Goal: Information Seeking & Learning: Learn about a topic

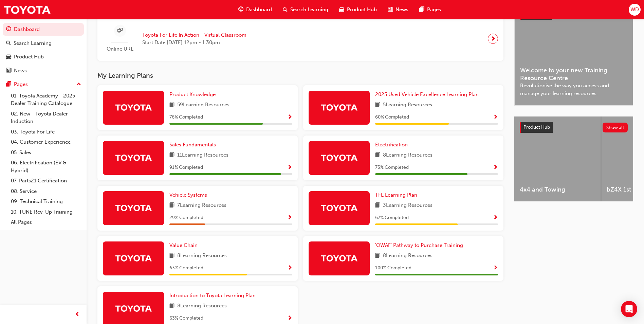
scroll to position [204, 0]
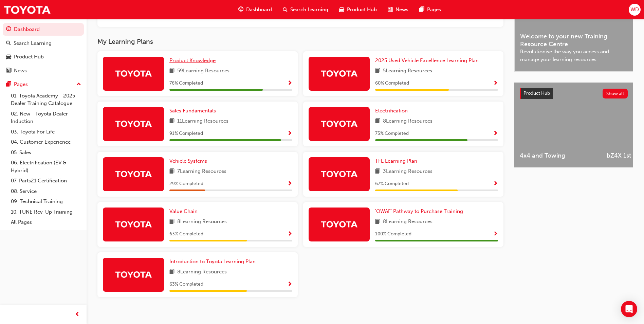
click at [202, 64] on span "Product Knowledge" at bounding box center [193, 60] width 46 height 6
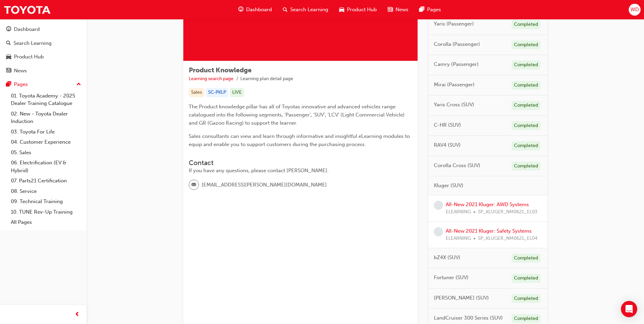
scroll to position [102, 0]
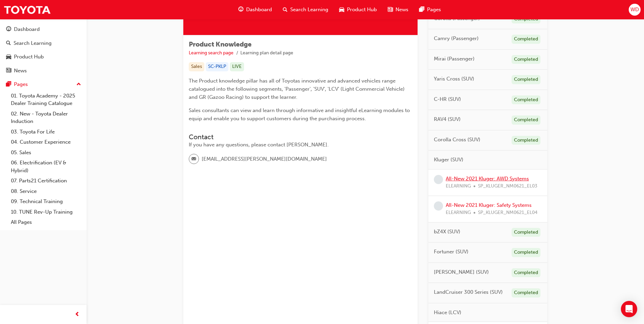
click at [467, 179] on link "All-New 2021 Kluger: AWD Systems" at bounding box center [487, 179] width 83 height 6
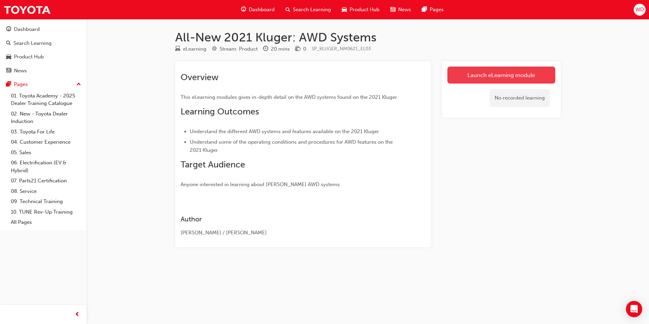
click at [467, 77] on link "Launch eLearning module" at bounding box center [502, 75] width 108 height 17
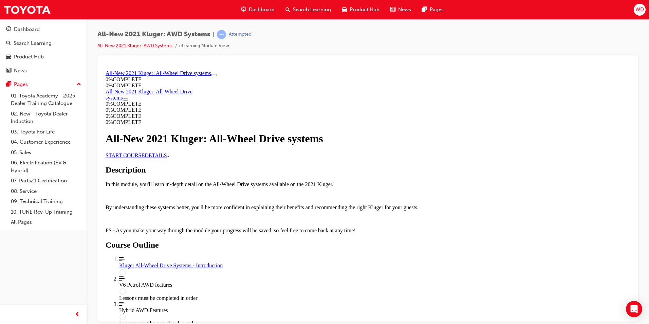
click at [145, 158] on link "START COURSE" at bounding box center [125, 155] width 39 height 6
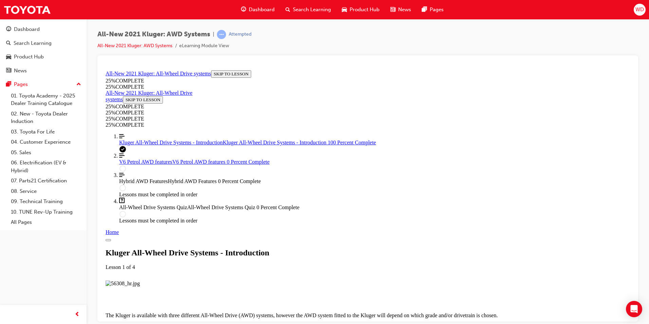
scroll to position [701, 0]
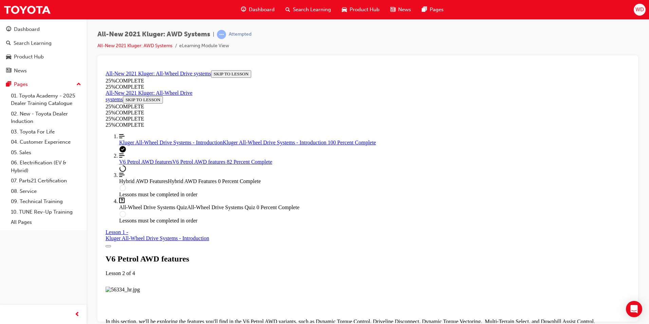
scroll to position [2754, 0]
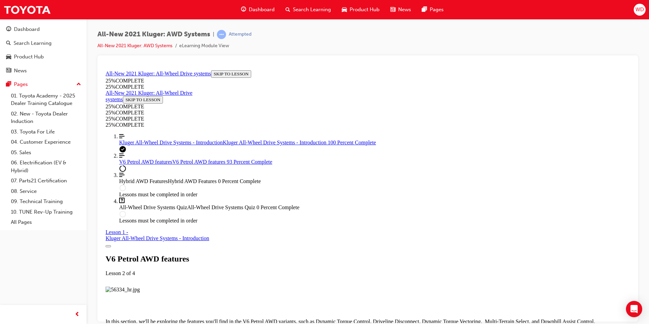
scroll to position [3159, 0]
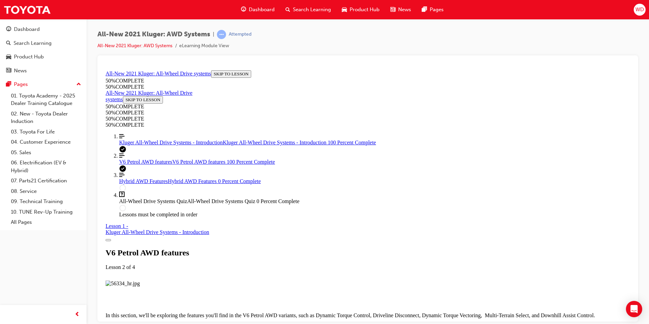
scroll to position [3344, 0]
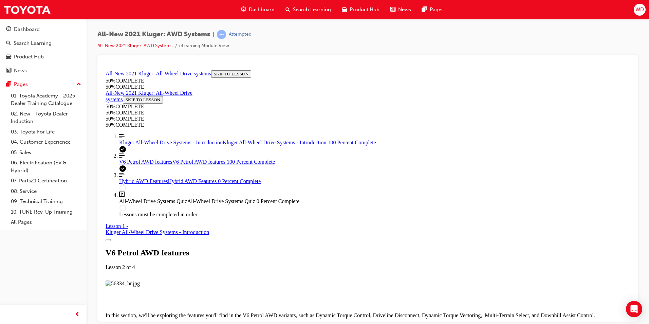
scroll to position [3377, 0]
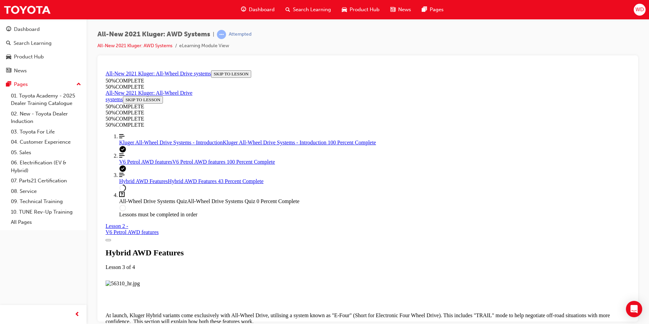
scroll to position [941, 0]
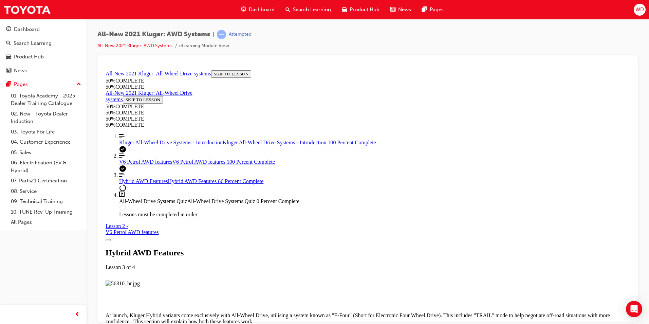
scroll to position [1612, 0]
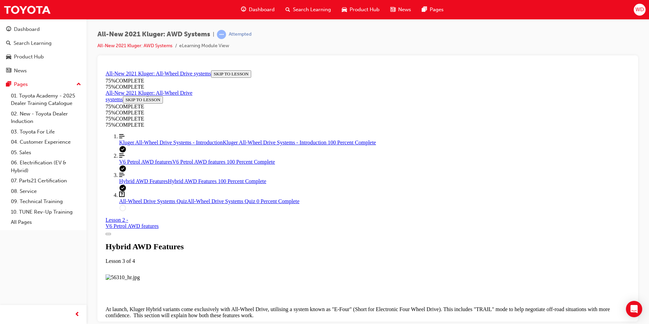
scroll to position [1796, 0]
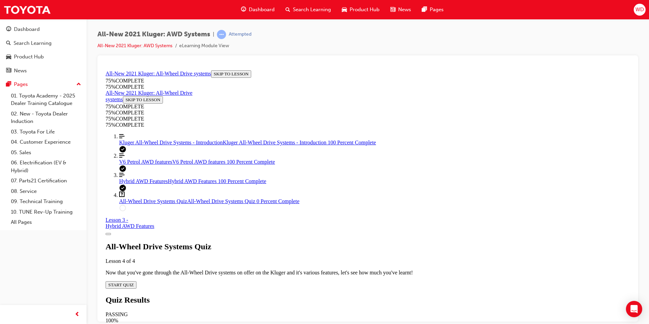
scroll to position [24, 0]
click at [134, 282] on span "START QUIZ" at bounding box center [120, 284] width 25 height 5
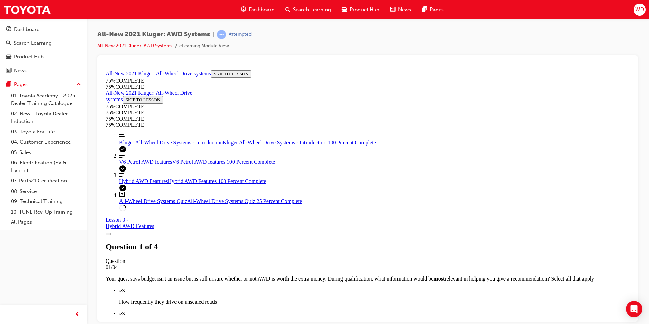
scroll to position [25, 0]
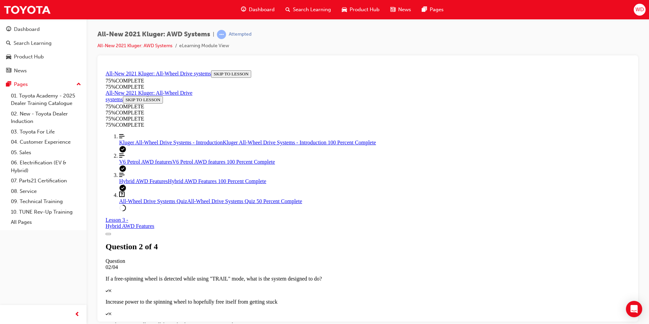
scroll to position [127, 0]
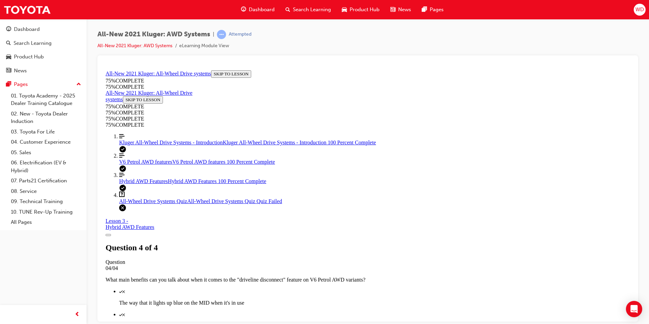
scroll to position [96, 0]
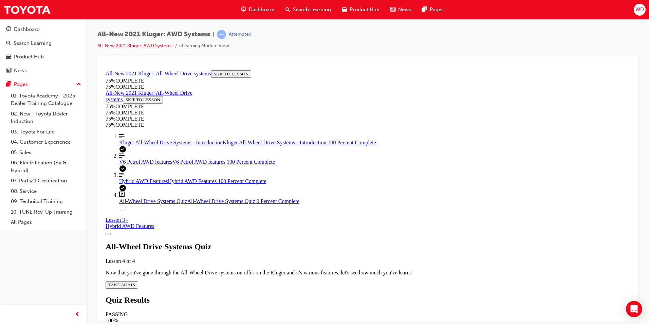
click at [136, 282] on span "TAKE AGAIN" at bounding box center [121, 284] width 27 height 5
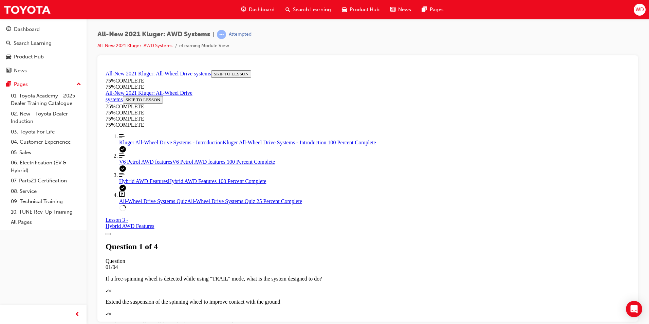
scroll to position [59, 0]
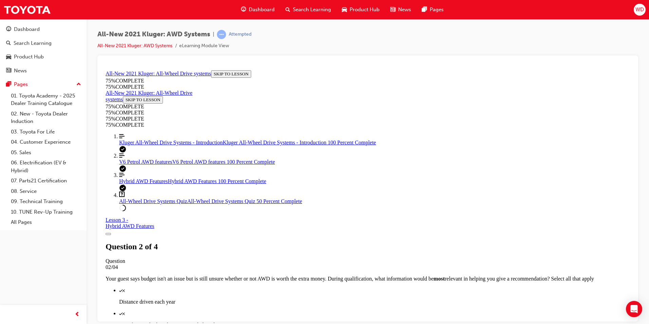
scroll to position [161, 0]
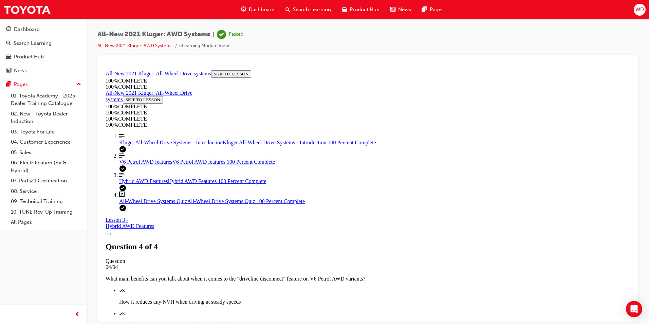
scroll to position [96, 0]
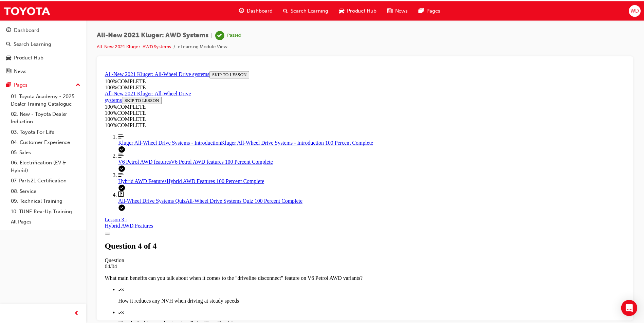
scroll to position [0, 0]
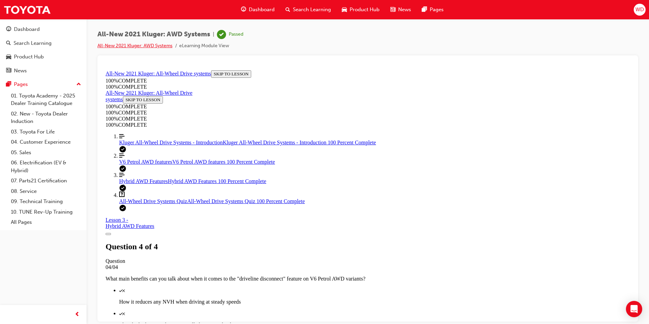
click at [127, 44] on link "All-New 2021 Kluger: AWD Systems" at bounding box center [134, 46] width 75 height 6
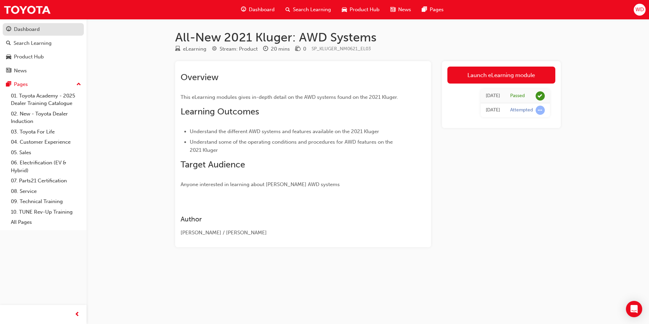
click at [28, 31] on div "Dashboard" at bounding box center [27, 29] width 26 height 8
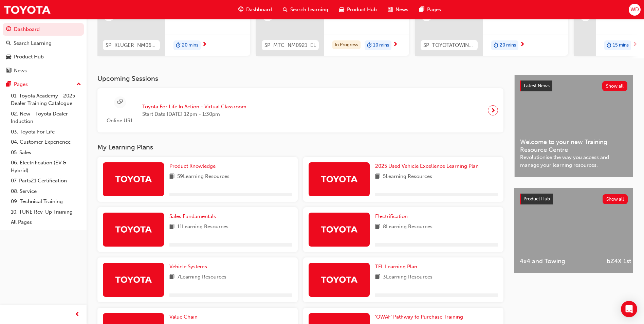
scroll to position [102, 0]
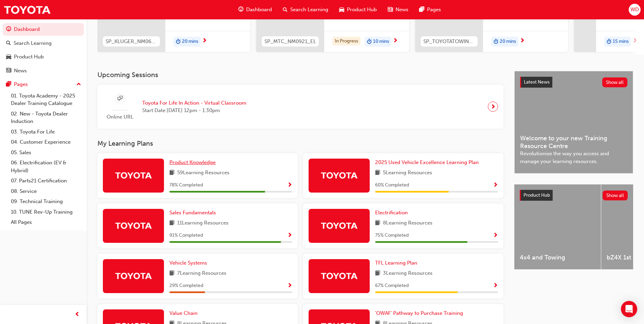
click at [197, 166] on link "Product Knowledge" at bounding box center [194, 163] width 49 height 8
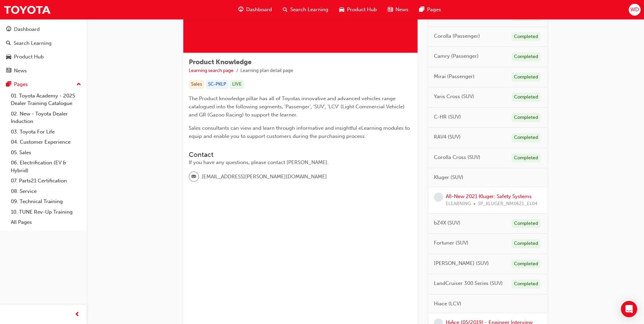
scroll to position [102, 0]
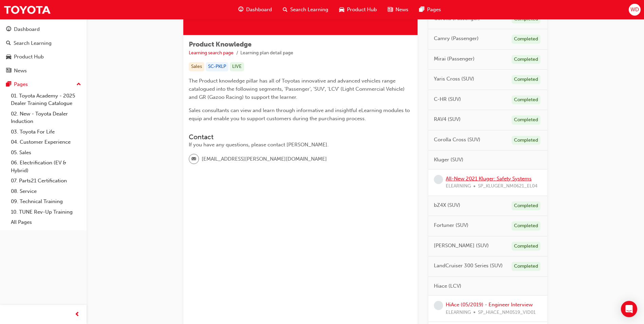
click at [475, 179] on link "All-New 2021 Kluger: Safety Systems" at bounding box center [489, 179] width 86 height 6
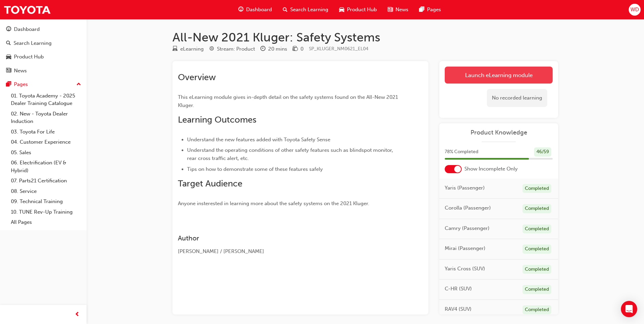
click at [454, 74] on link "Launch eLearning module" at bounding box center [499, 75] width 108 height 17
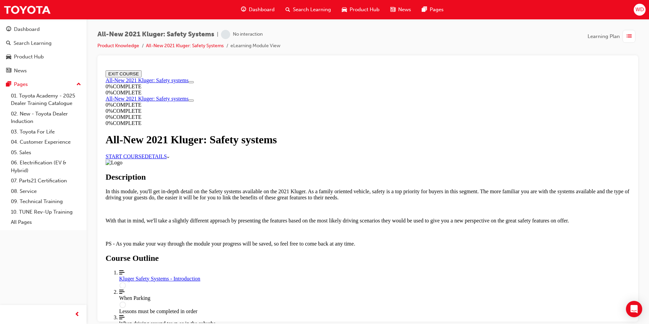
click at [145, 159] on link "START COURSE" at bounding box center [125, 156] width 39 height 6
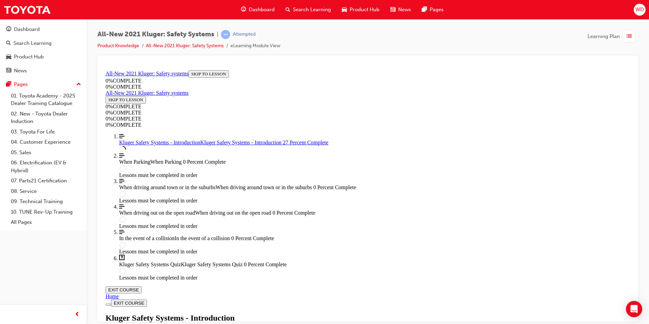
scroll to position [193, 0]
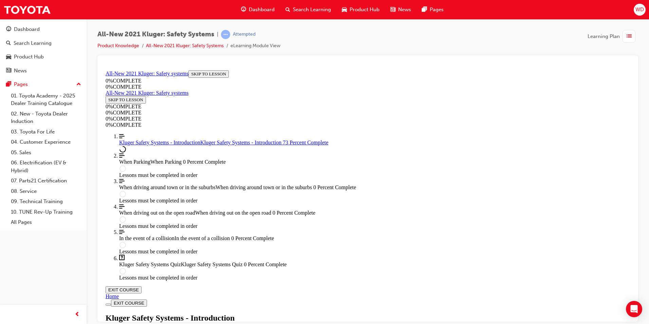
scroll to position [771, 0]
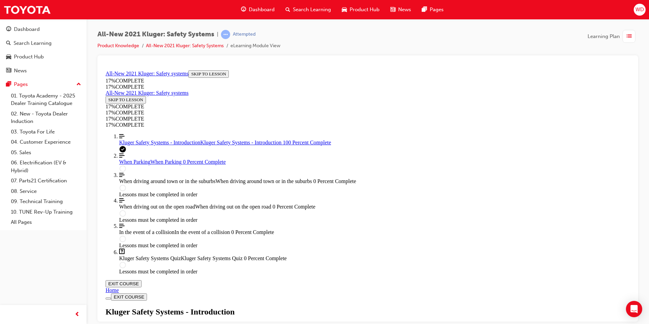
scroll to position [968, 0]
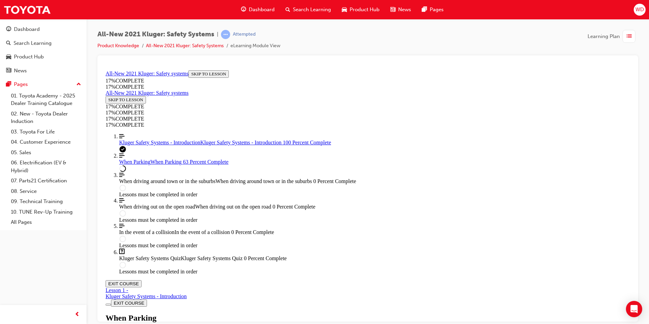
scroll to position [1484, 0]
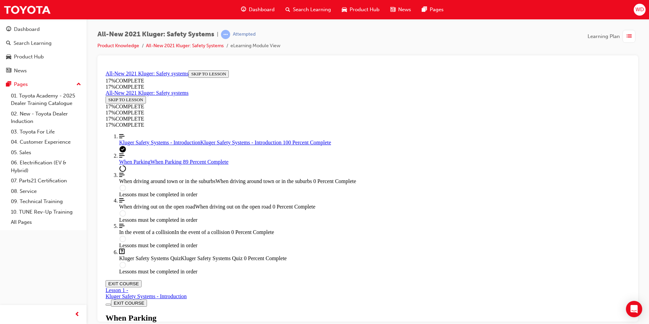
scroll to position [2252, 0]
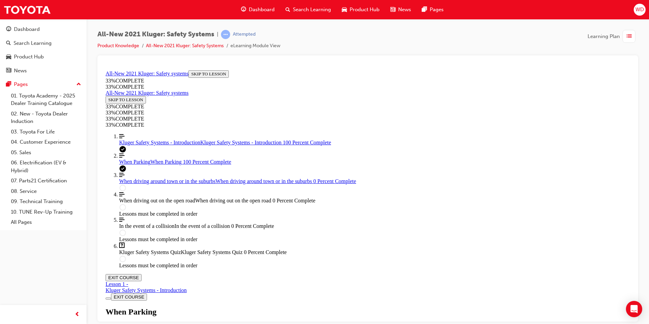
scroll to position [2481, 0]
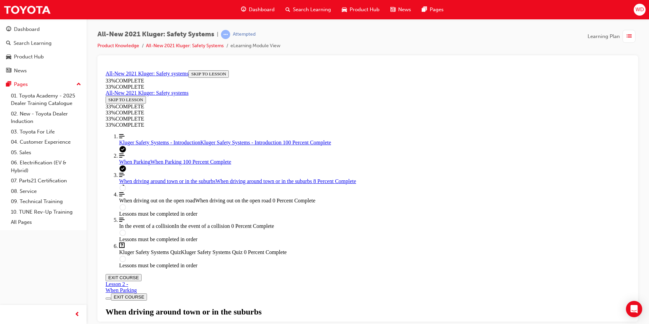
scroll to position [23, 0]
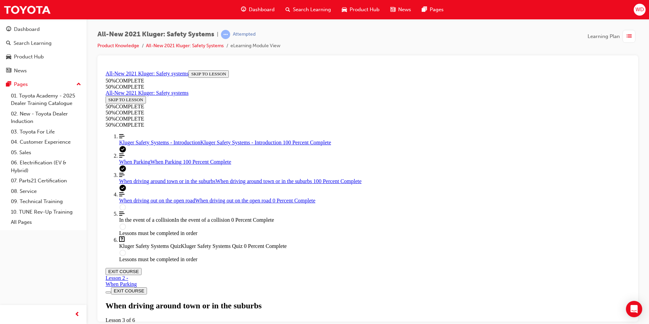
scroll to position [1216, 0]
